Goal: Task Accomplishment & Management: Manage account settings

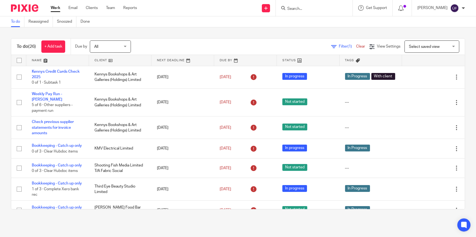
click at [308, 11] on form at bounding box center [316, 8] width 58 height 7
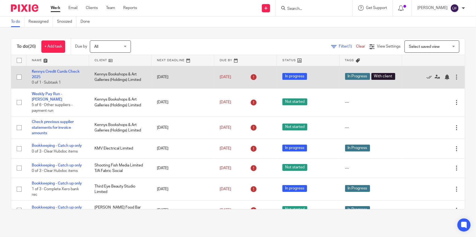
click at [136, 76] on td "Kennys Bookshops & Art Galleries (Holdings) Limited" at bounding box center [120, 77] width 63 height 22
click at [69, 73] on link "Kennys Credit Cards Check 2025" at bounding box center [56, 74] width 48 height 9
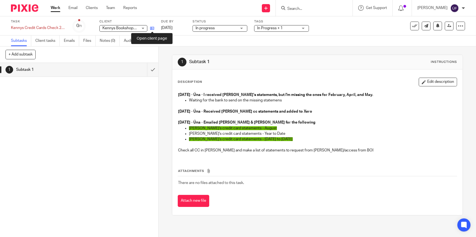
click at [152, 28] on icon at bounding box center [152, 28] width 4 height 4
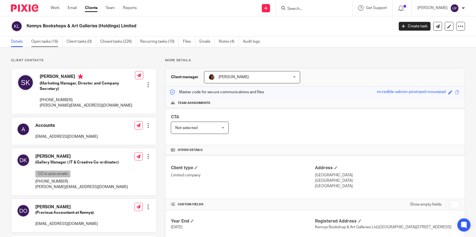
click at [54, 42] on link "Open tasks (16)" at bounding box center [46, 41] width 31 height 11
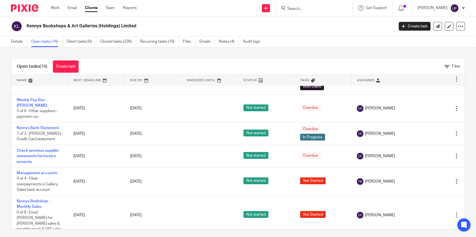
scroll to position [99, 0]
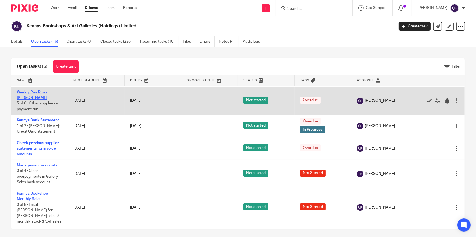
click at [46, 93] on link "Weekly Pay Run - [PERSON_NAME]" at bounding box center [32, 95] width 30 height 9
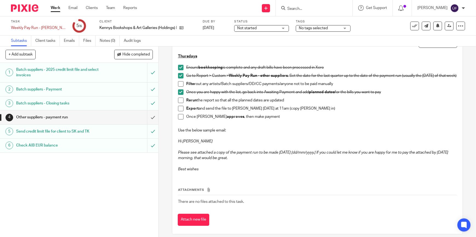
scroll to position [47, 0]
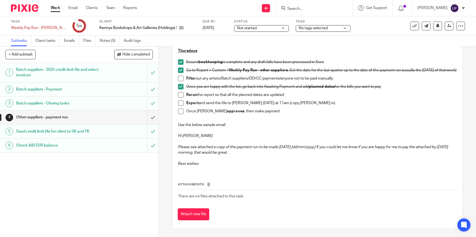
click at [298, 186] on th "Attachments" at bounding box center [317, 186] width 279 height 8
click at [56, 9] on link "Work" at bounding box center [56, 7] width 10 height 5
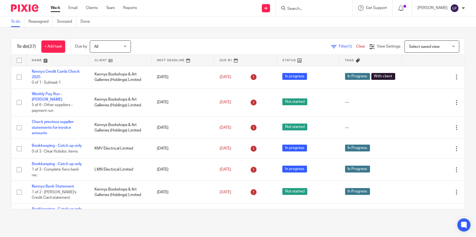
click at [314, 9] on input "Search" at bounding box center [311, 9] width 49 height 5
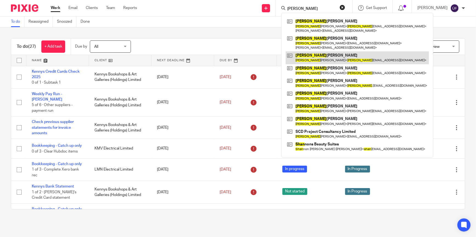
type input "[PERSON_NAME]"
click at [330, 56] on link at bounding box center [357, 57] width 143 height 13
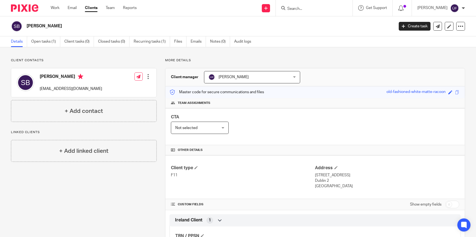
click at [327, 11] on input "Search" at bounding box center [311, 9] width 49 height 5
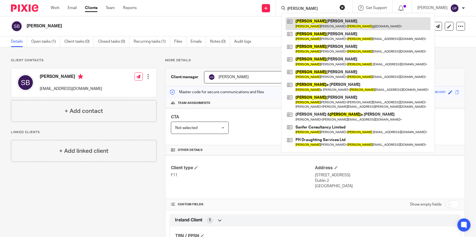
type input "[PERSON_NAME]"
click at [320, 21] on link at bounding box center [358, 23] width 145 height 13
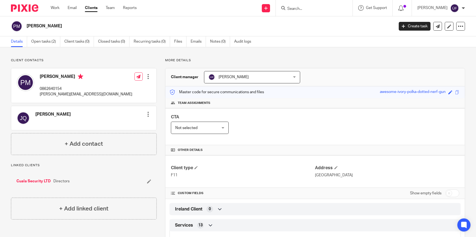
click at [332, 7] on input "Search" at bounding box center [311, 9] width 49 height 5
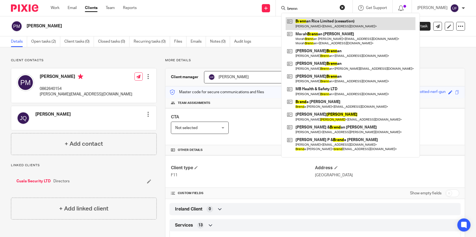
type input "brenn"
click at [329, 24] on link at bounding box center [351, 23] width 130 height 13
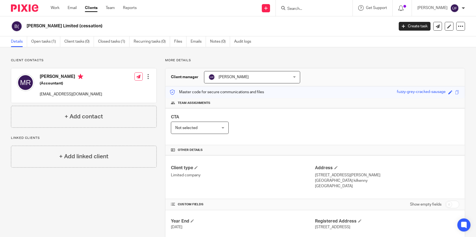
click at [336, 8] on input "Search" at bounding box center [311, 9] width 49 height 5
click at [336, 9] on input "Search" at bounding box center [311, 9] width 49 height 5
click at [318, 8] on input "Search" at bounding box center [311, 9] width 49 height 5
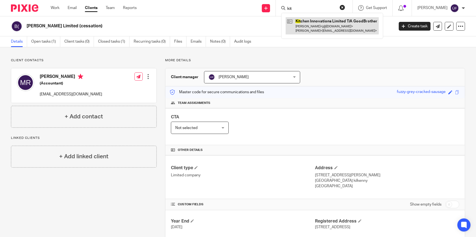
type input "kit"
click at [323, 24] on link at bounding box center [332, 25] width 93 height 17
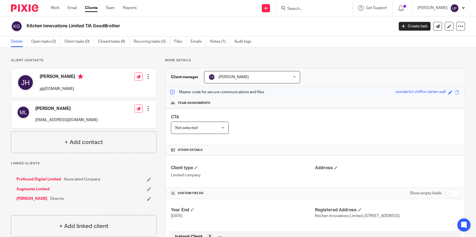
click at [330, 10] on input "Search" at bounding box center [311, 9] width 49 height 5
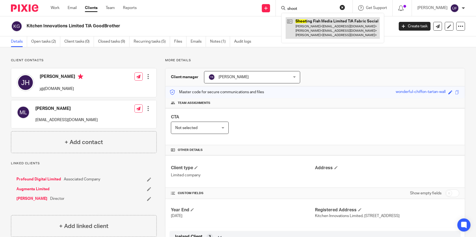
type input "shoot"
click at [331, 23] on link at bounding box center [333, 28] width 94 height 22
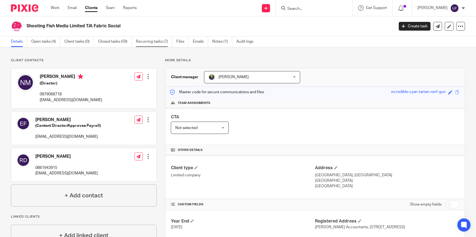
click at [160, 42] on link "Recurring tasks (7)" at bounding box center [154, 41] width 36 height 11
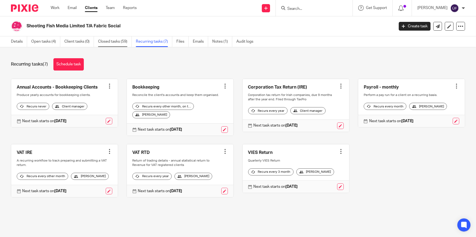
click at [118, 40] on link "Closed tasks (59)" at bounding box center [115, 41] width 34 height 11
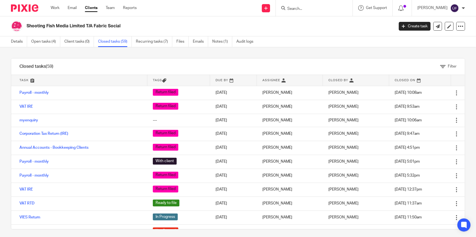
click at [403, 42] on div "Details Open tasks (4) Client tasks (0) Closed tasks (59) Recurring tasks (7) F…" at bounding box center [238, 41] width 476 height 11
click at [315, 9] on input "Search" at bounding box center [311, 9] width 49 height 5
click at [305, 3] on div at bounding box center [314, 8] width 77 height 16
click at [311, 9] on input "Search" at bounding box center [311, 9] width 49 height 5
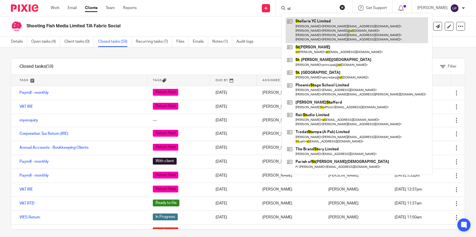
type input "st"
click at [322, 23] on link at bounding box center [357, 30] width 142 height 26
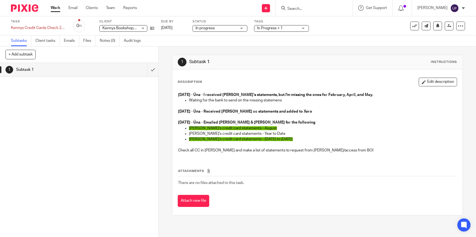
click at [29, 10] on img at bounding box center [24, 7] width 27 height 7
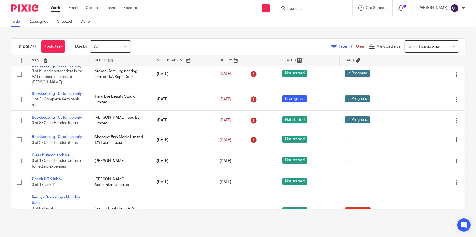
scroll to position [149, 0]
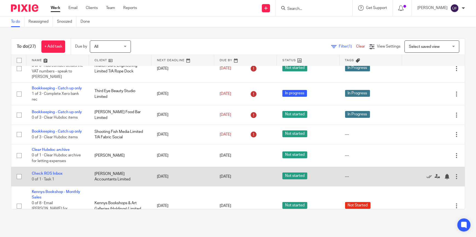
click at [19, 182] on input "checkbox" at bounding box center [19, 177] width 10 height 10
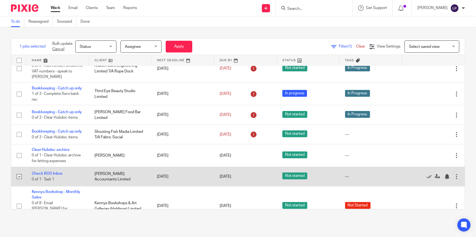
click at [19, 182] on input "checkbox" at bounding box center [19, 177] width 10 height 10
checkbox input "false"
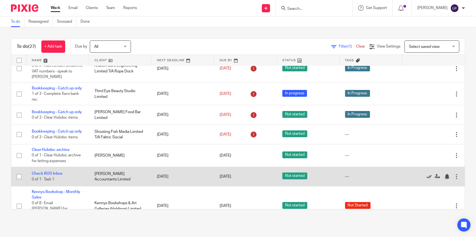
click at [426, 180] on icon at bounding box center [428, 176] width 5 height 5
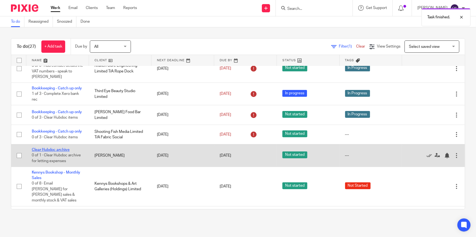
click at [62, 152] on link "Clear Hubdoc archive" at bounding box center [51, 150] width 38 height 4
